Goal: Contribute content

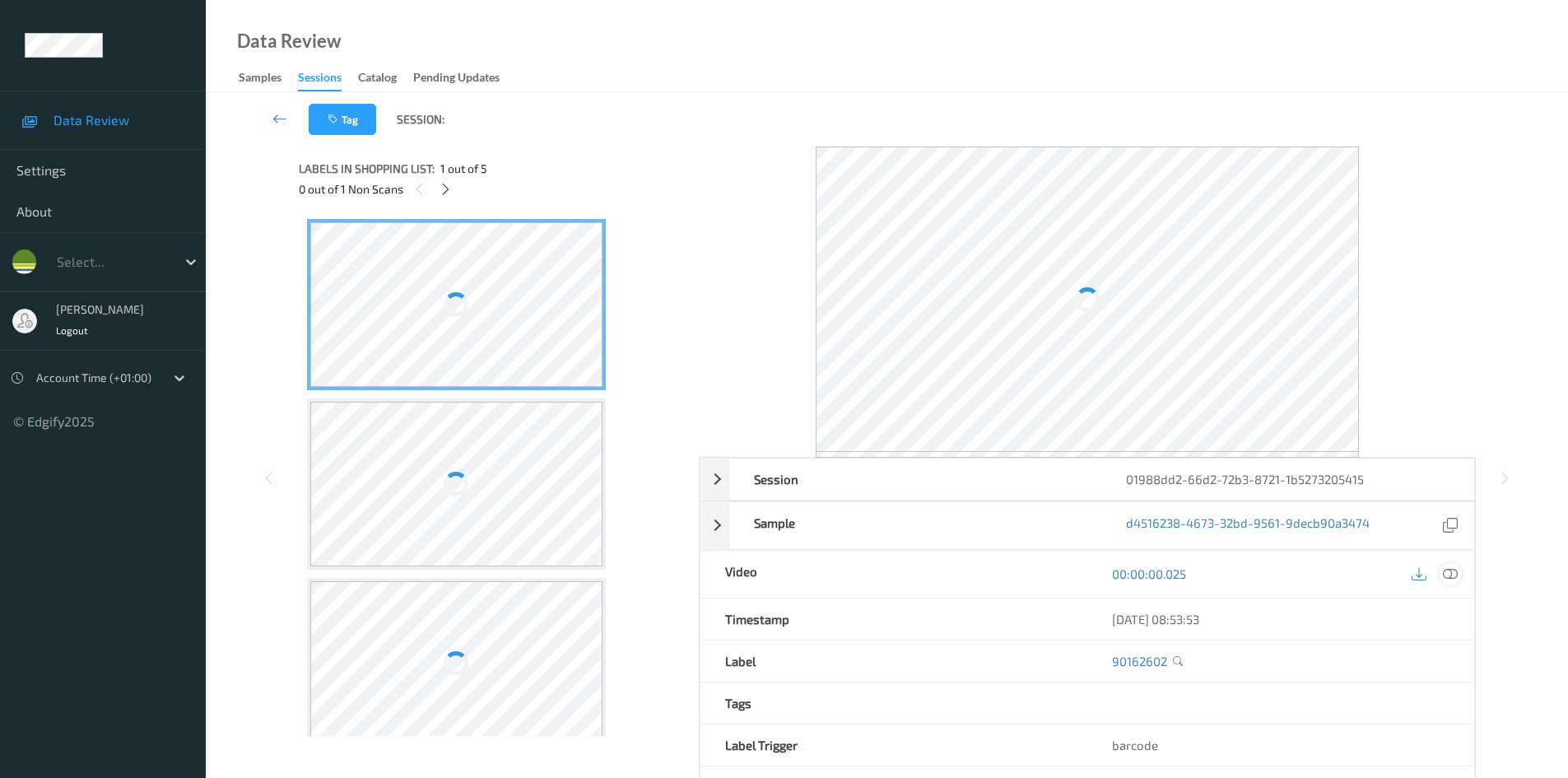
click at [1453, 574] on icon at bounding box center [1450, 574] width 15 height 15
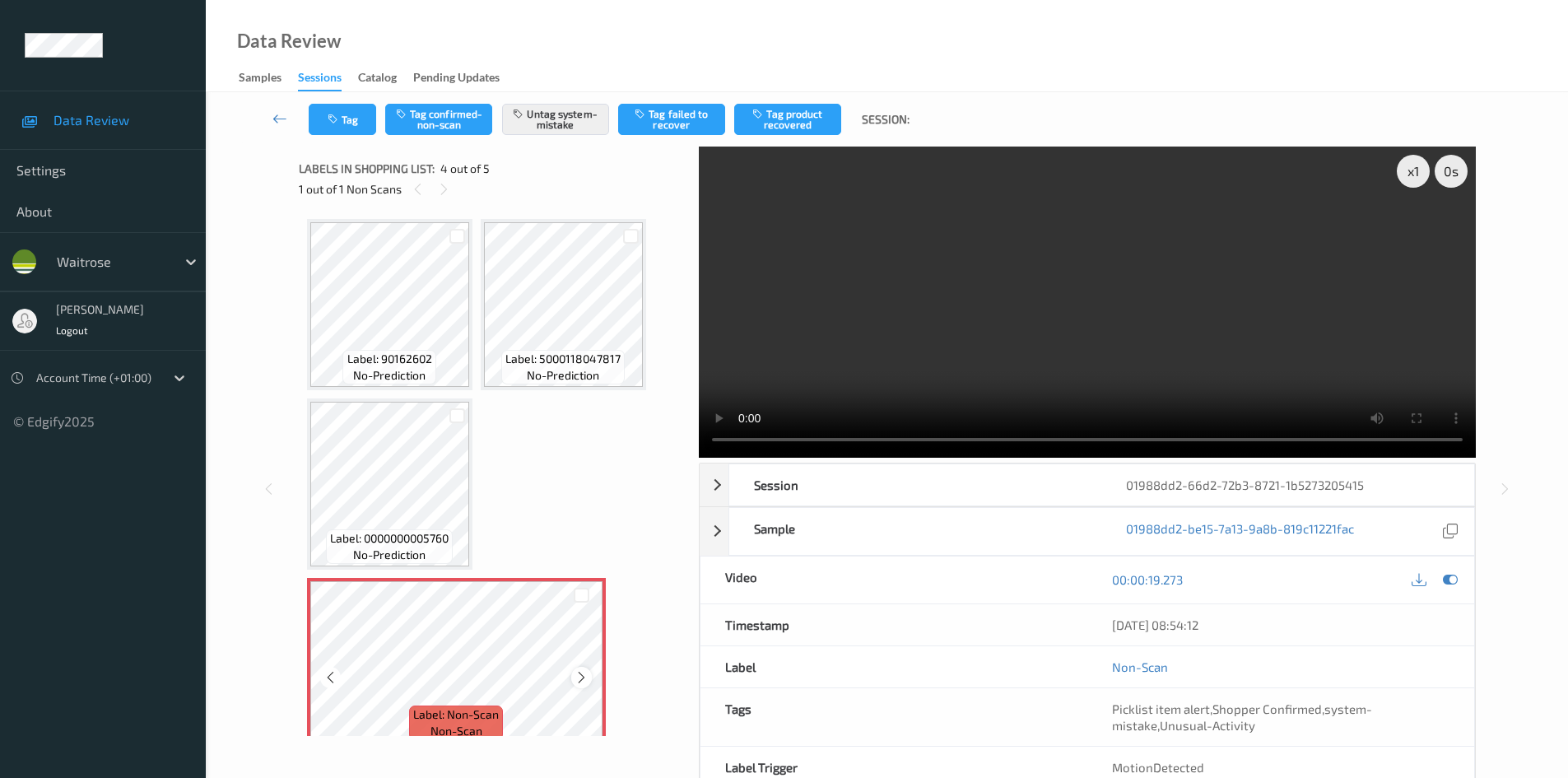
click at [578, 678] on icon at bounding box center [581, 677] width 14 height 15
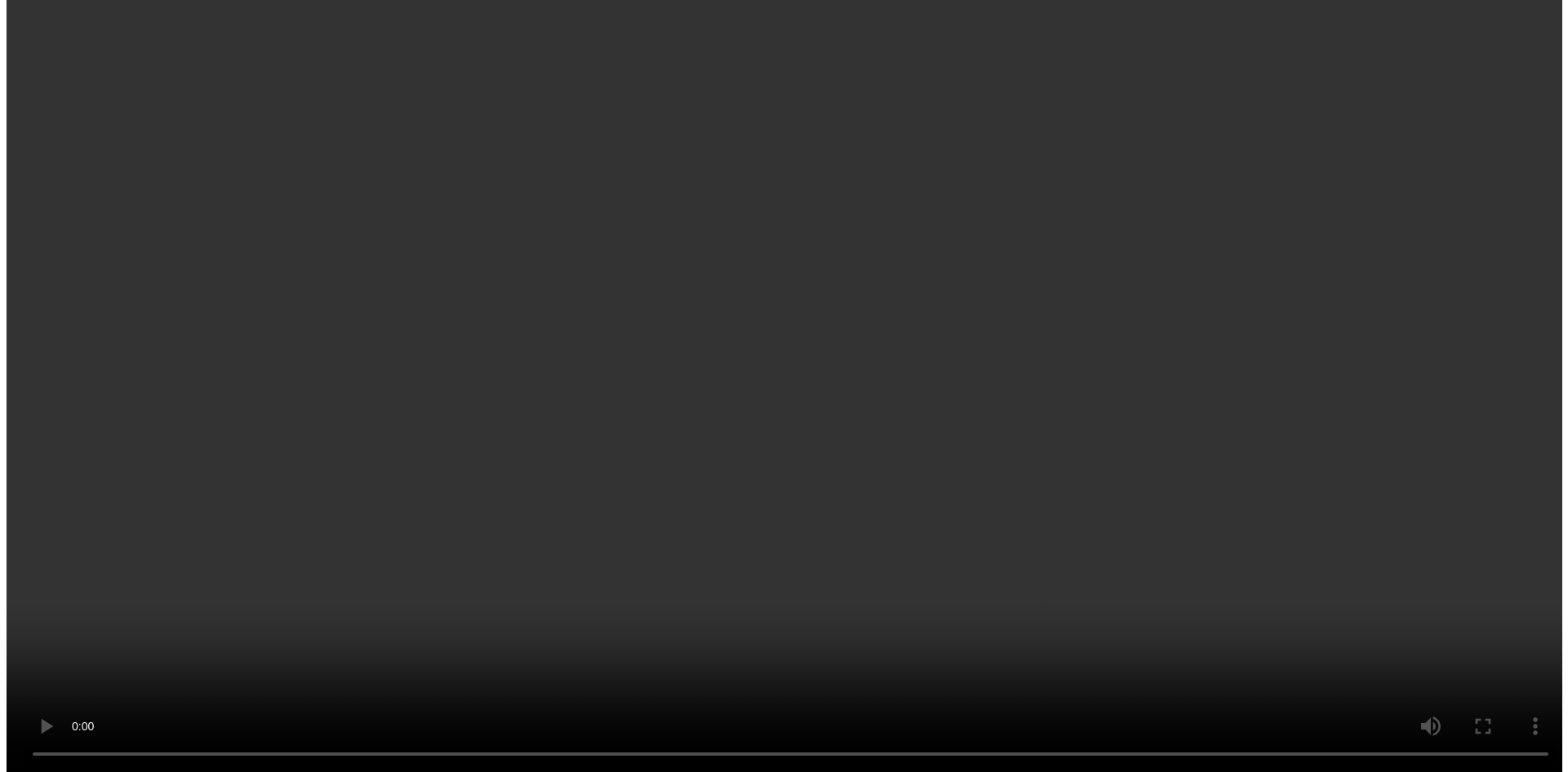
scroll to position [199, 0]
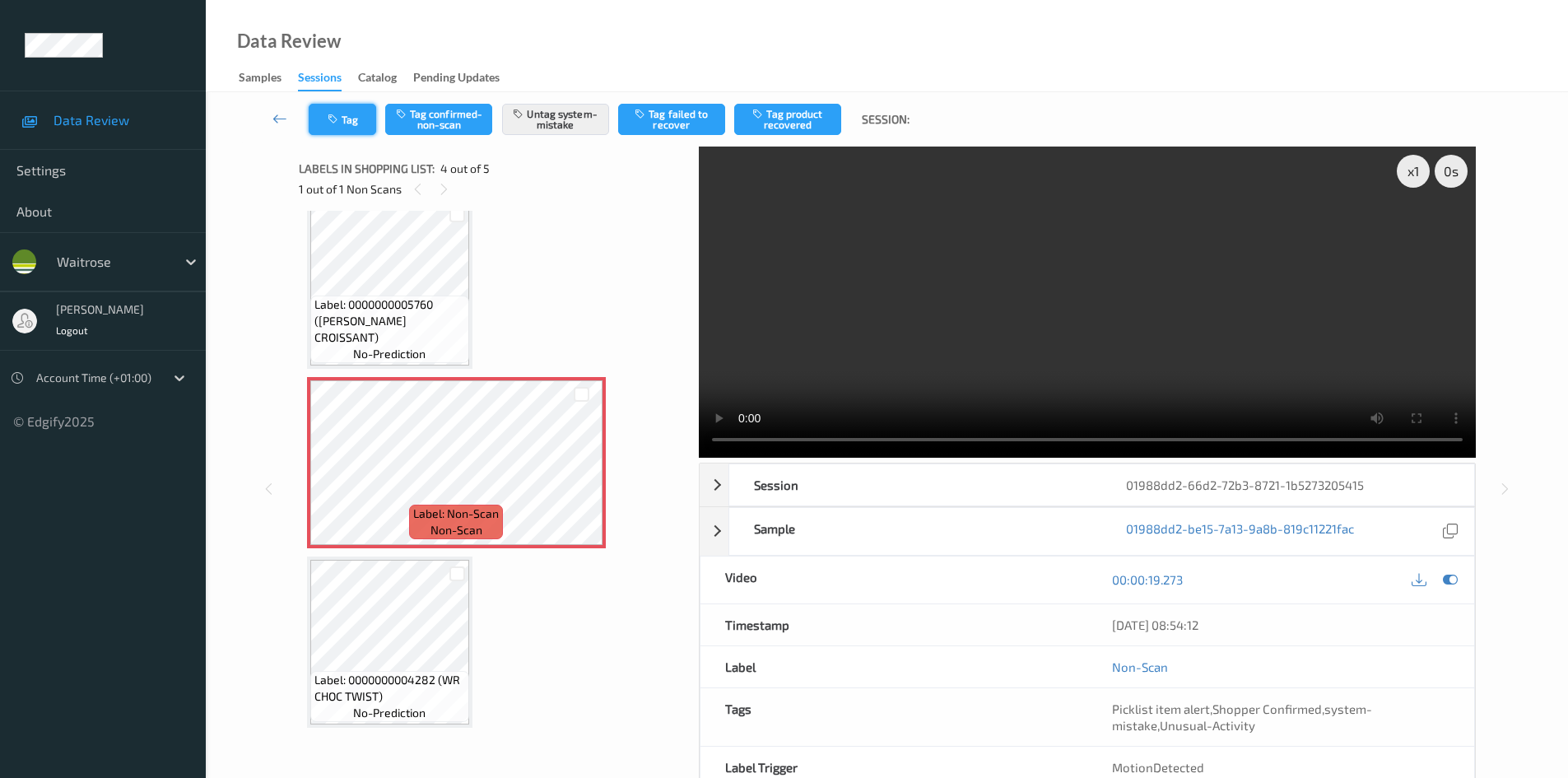
click at [339, 130] on button "Tag" at bounding box center [342, 120] width 67 height 32
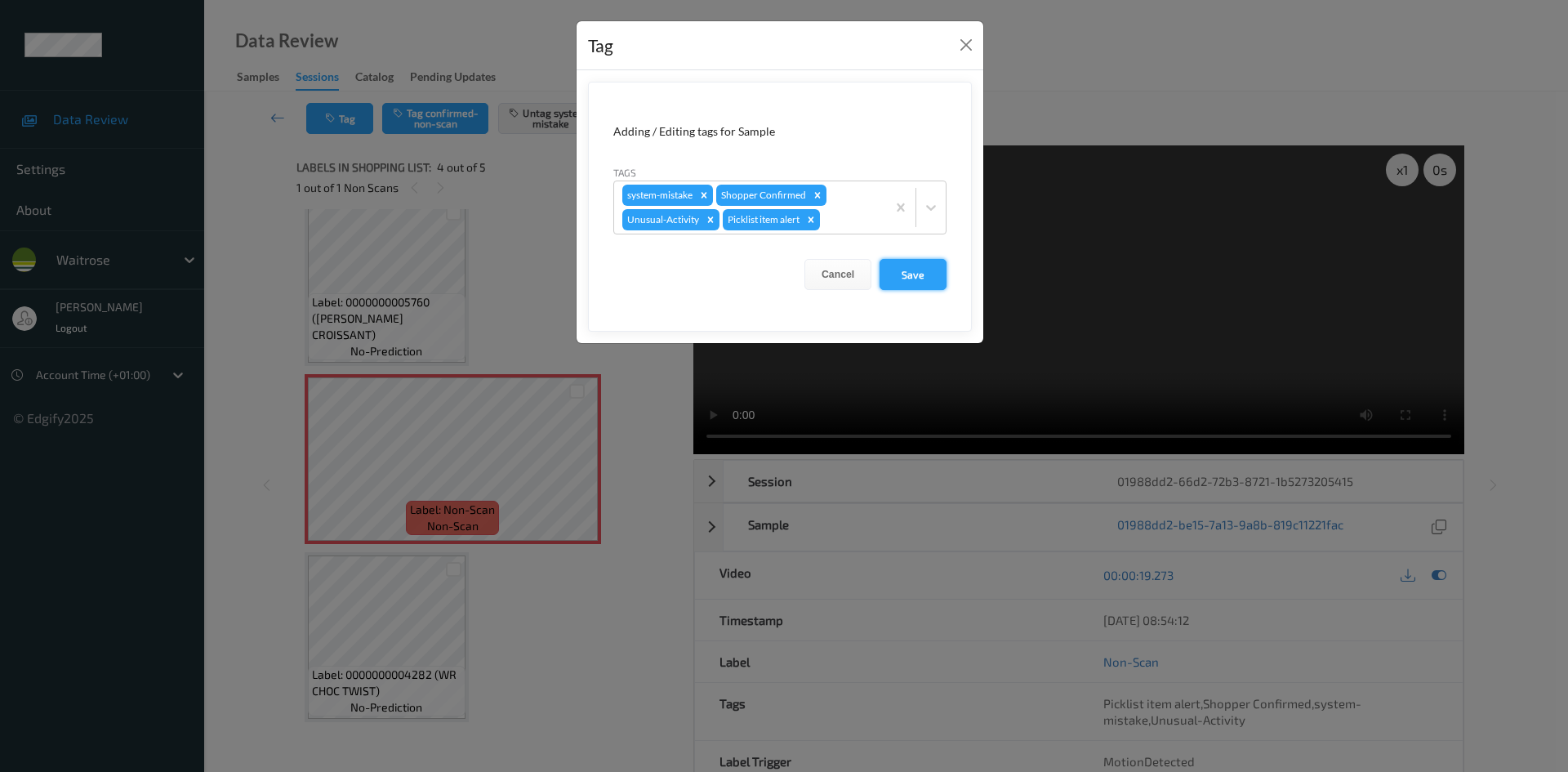
click at [910, 271] on button "Save" at bounding box center [913, 275] width 67 height 32
